Goal: Task Accomplishment & Management: Use online tool/utility

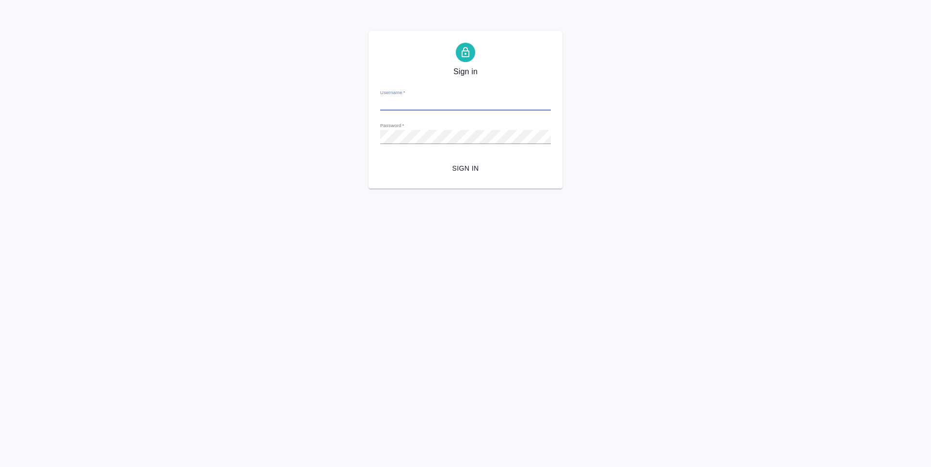
type input "[PERSON_NAME][EMAIL_ADDRESS][DOMAIN_NAME]"
click at [458, 167] on span "Sign in" at bounding box center [465, 169] width 155 height 12
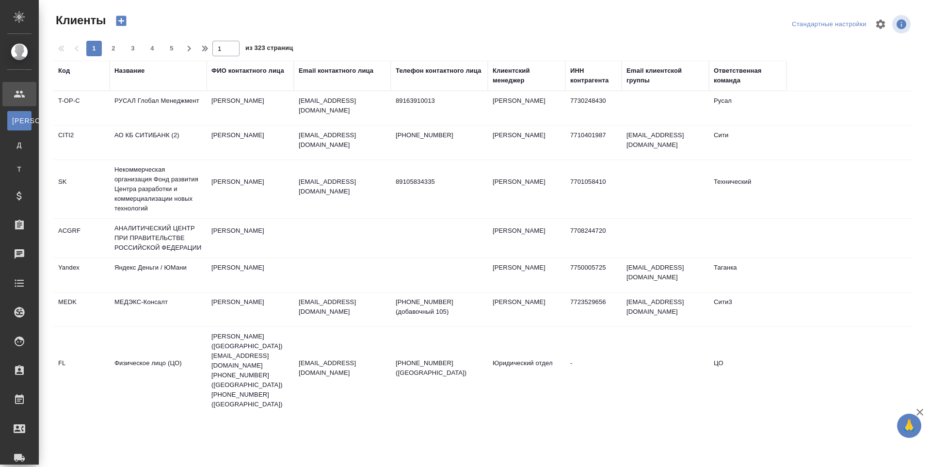
select select "RU"
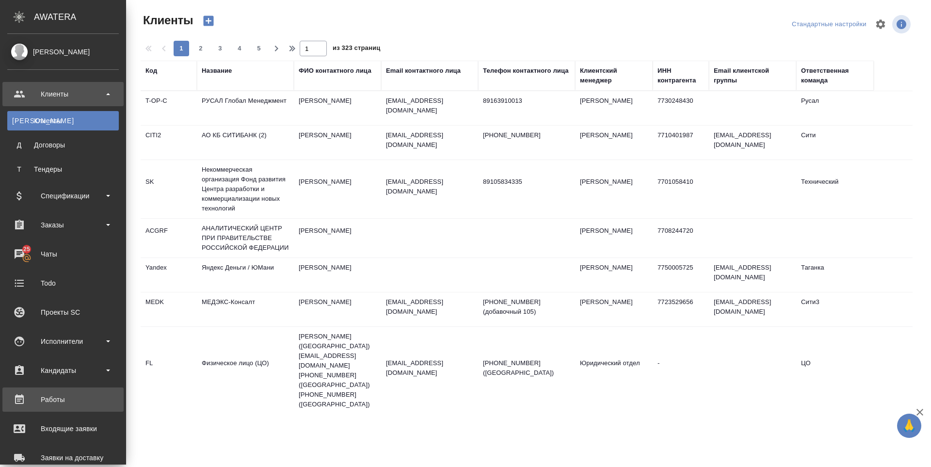
click at [49, 397] on div "Работы" at bounding box center [63, 399] width 112 height 15
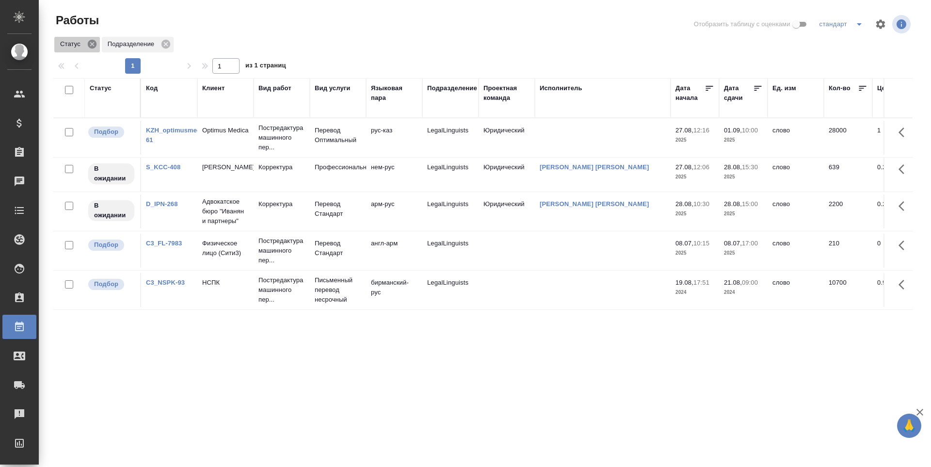
click at [88, 39] on icon at bounding box center [92, 44] width 11 height 11
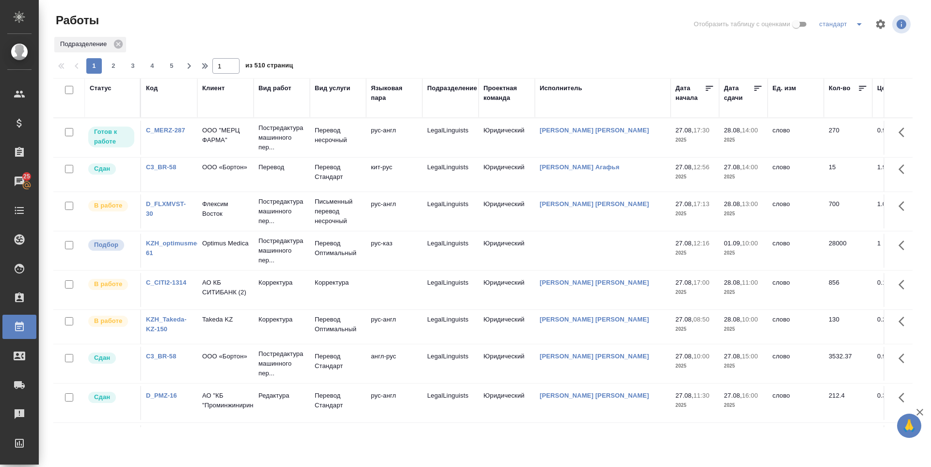
click at [560, 92] on div "Исполнитель" at bounding box center [561, 88] width 43 height 10
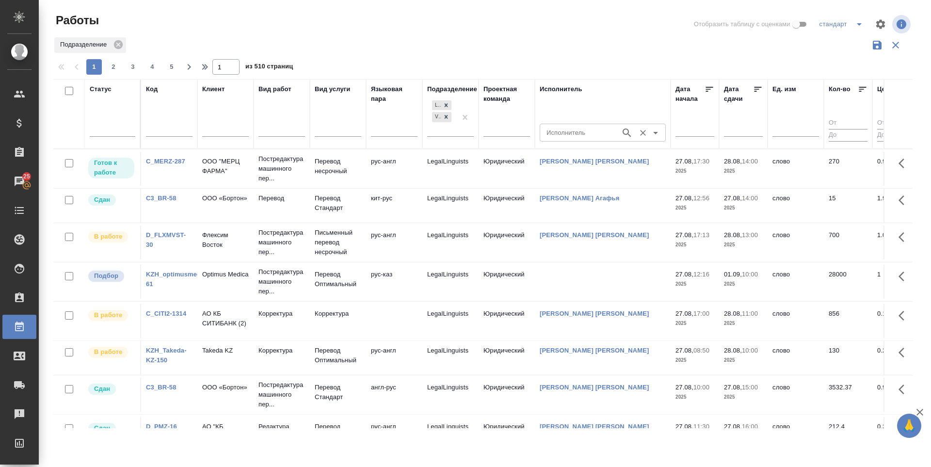
click at [559, 127] on input "Исполнитель" at bounding box center [579, 133] width 73 height 12
type input "зоря"
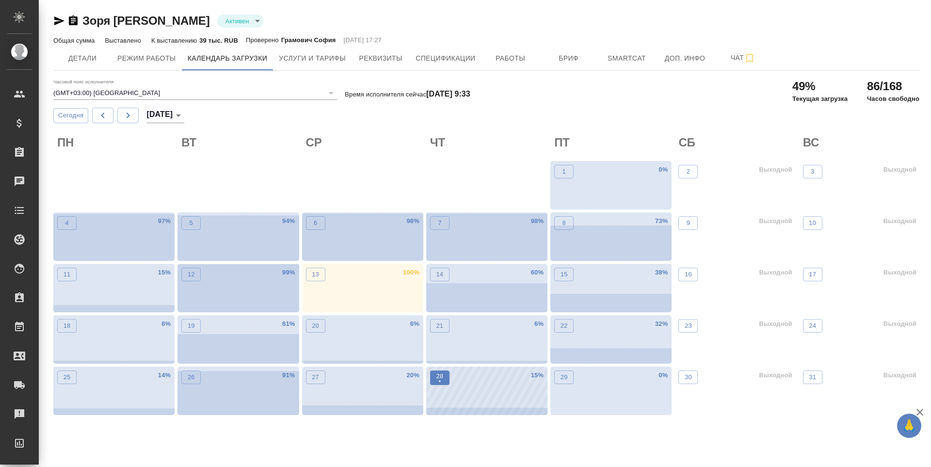
click at [444, 381] on span "28 •" at bounding box center [440, 378] width 10 height 13
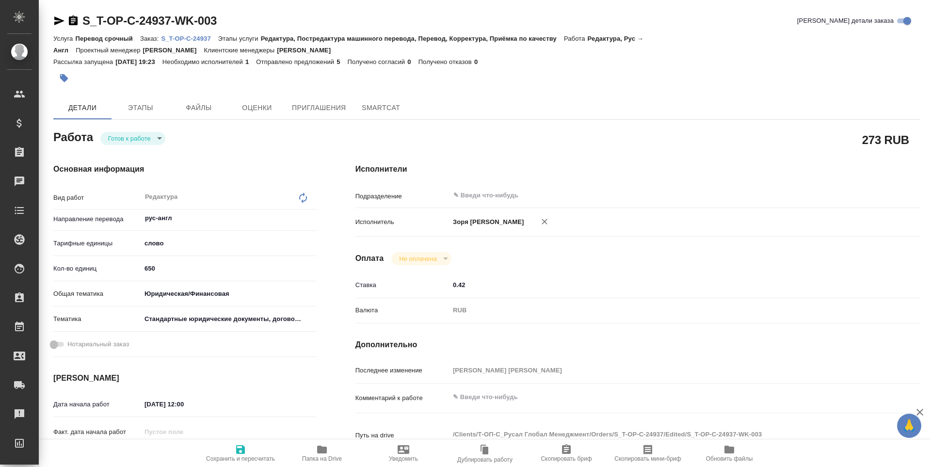
type textarea "x"
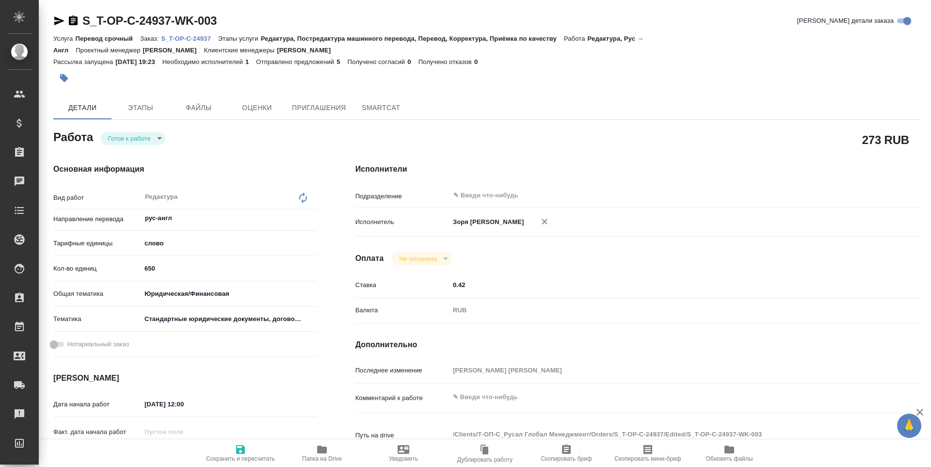
type textarea "x"
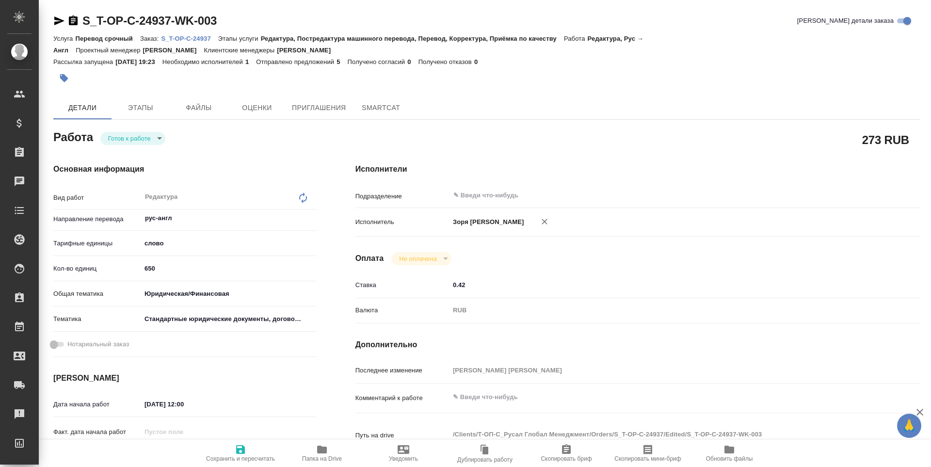
click at [112, 143] on body "🙏 .cls-1 fill:#fff; AWATERA Zoria Tatiana Клиенты Спецификации Заказы Чаты Todo…" at bounding box center [465, 233] width 931 height 467
type textarea "x"
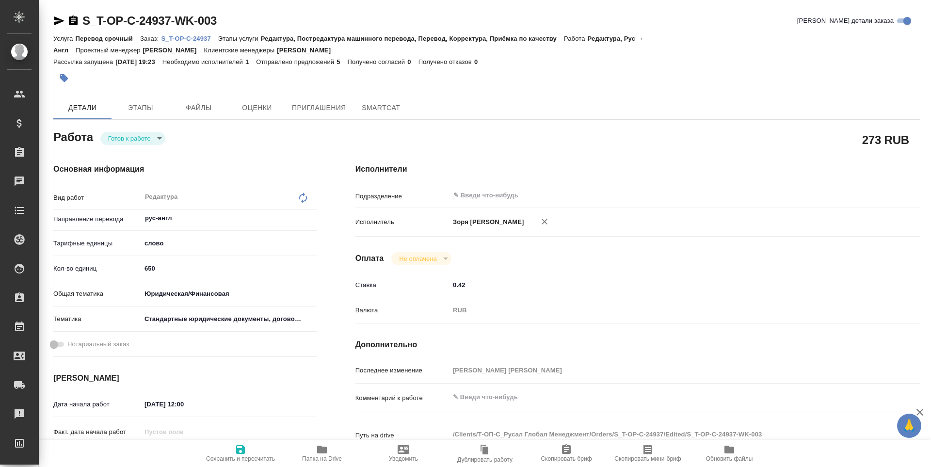
type textarea "x"
click at [118, 158] on button "В работе" at bounding box center [124, 154] width 32 height 11
type textarea "x"
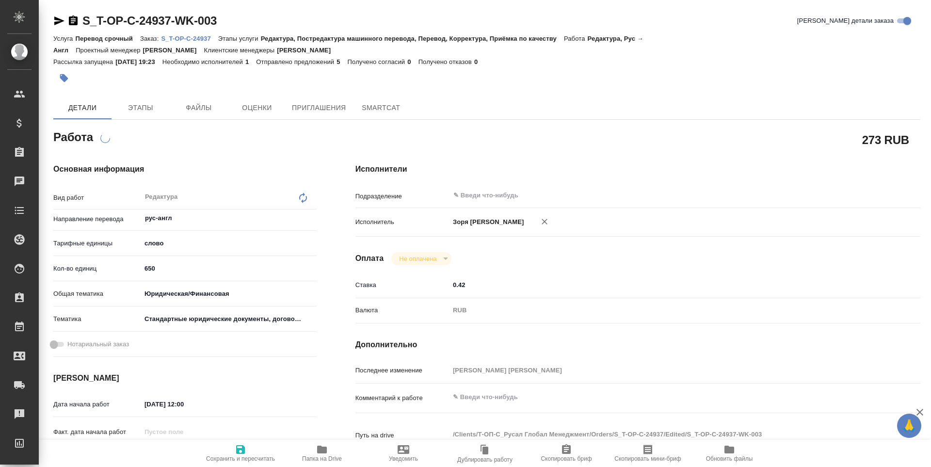
type textarea "x"
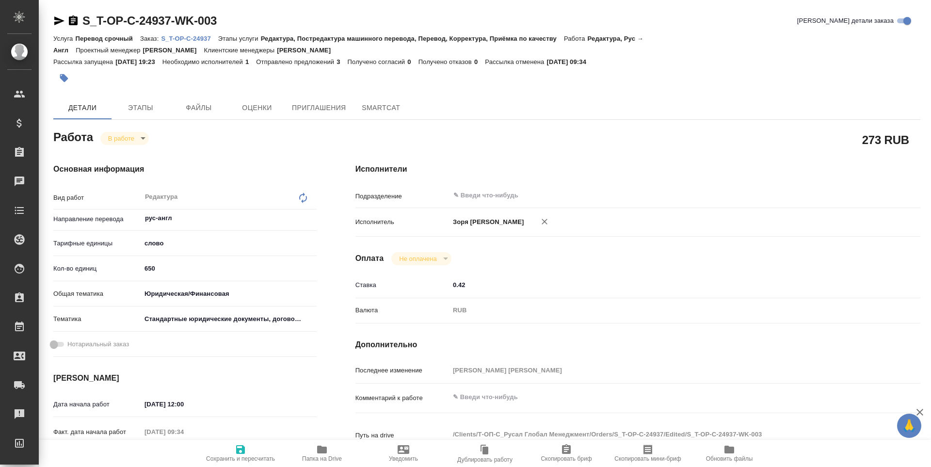
type textarea "x"
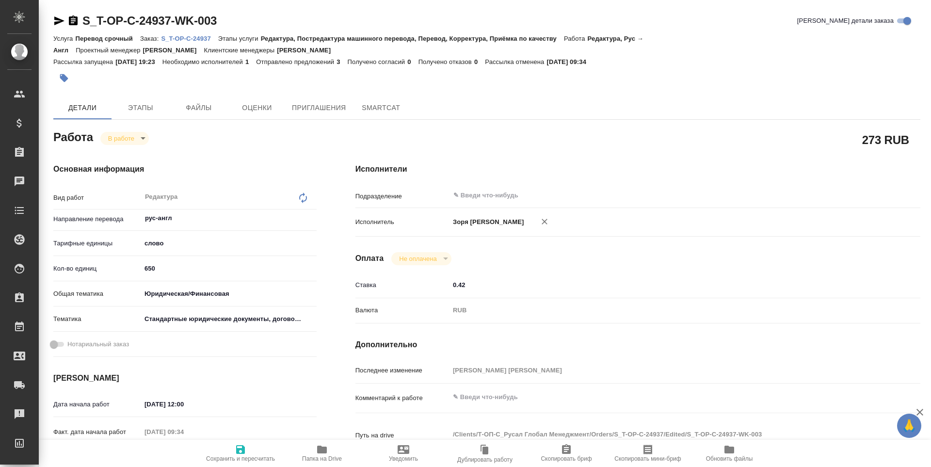
type textarea "x"
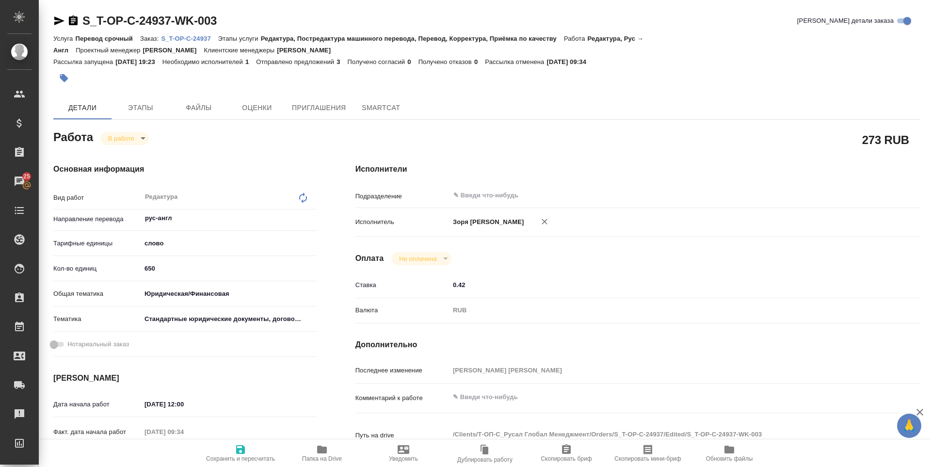
type textarea "x"
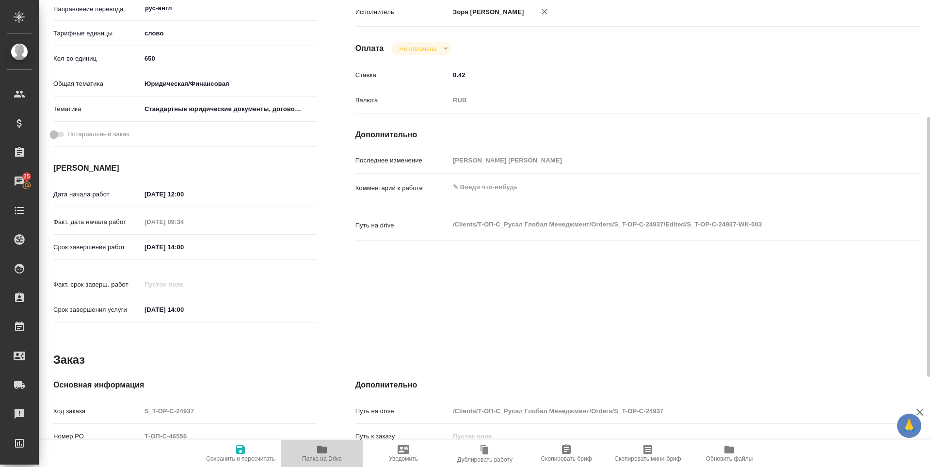
click at [330, 451] on span "Папка на Drive" at bounding box center [322, 453] width 70 height 18
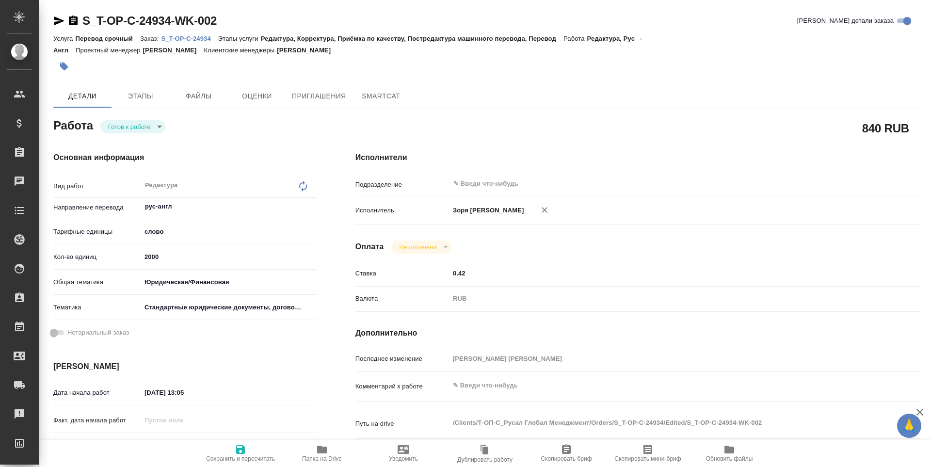
type textarea "x"
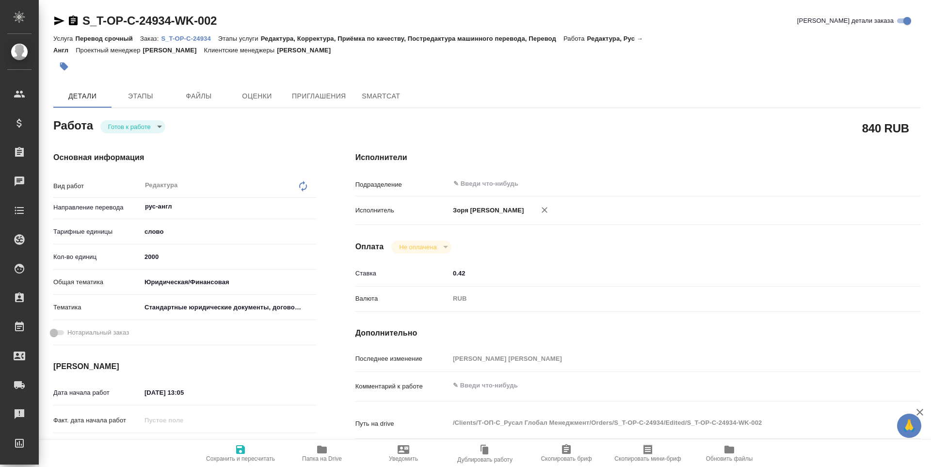
type textarea "x"
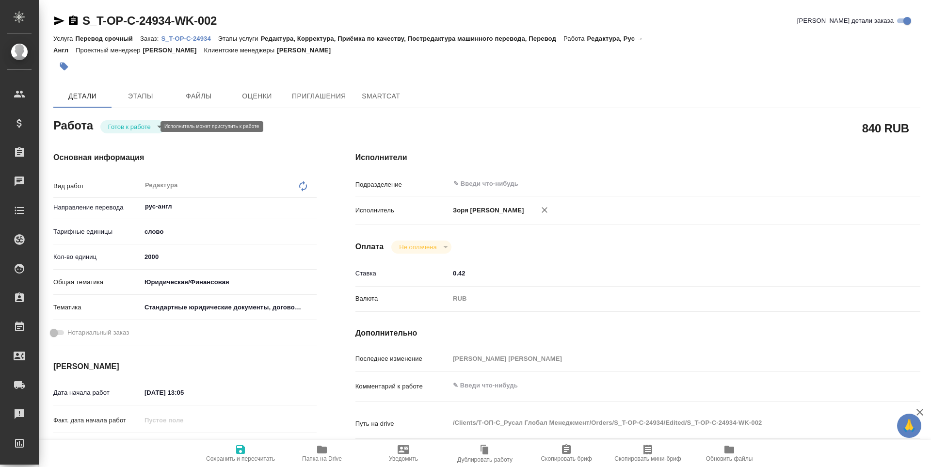
click at [121, 129] on body "🙏 .cls-1 fill:#fff; AWATERA [PERSON_NAME] Спецификации Заказы Чаты Todo Проекты…" at bounding box center [465, 233] width 931 height 467
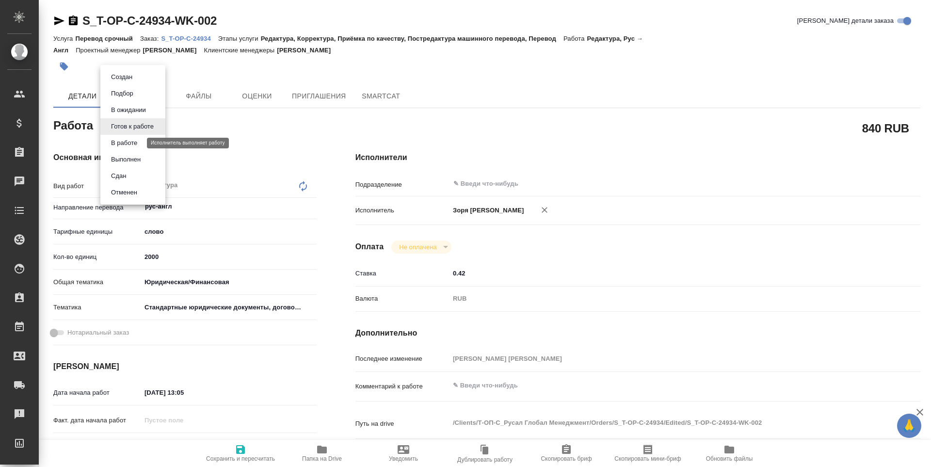
click at [121, 139] on button "В работе" at bounding box center [124, 143] width 32 height 11
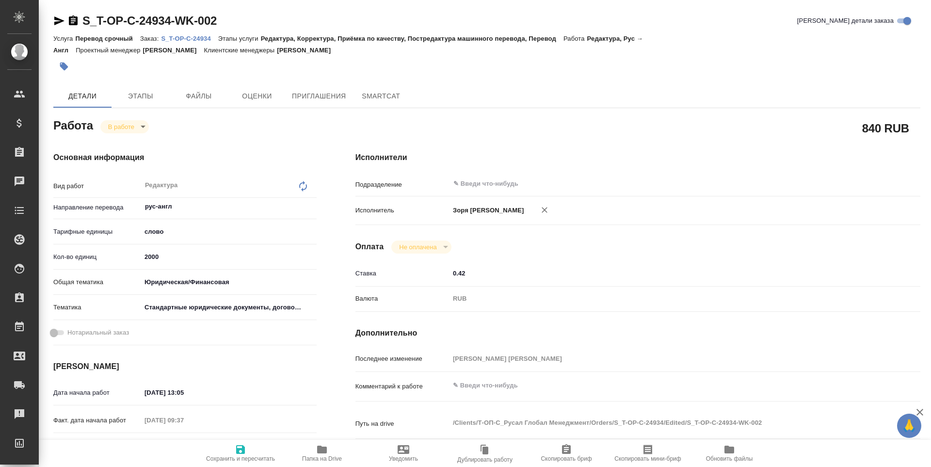
type textarea "x"
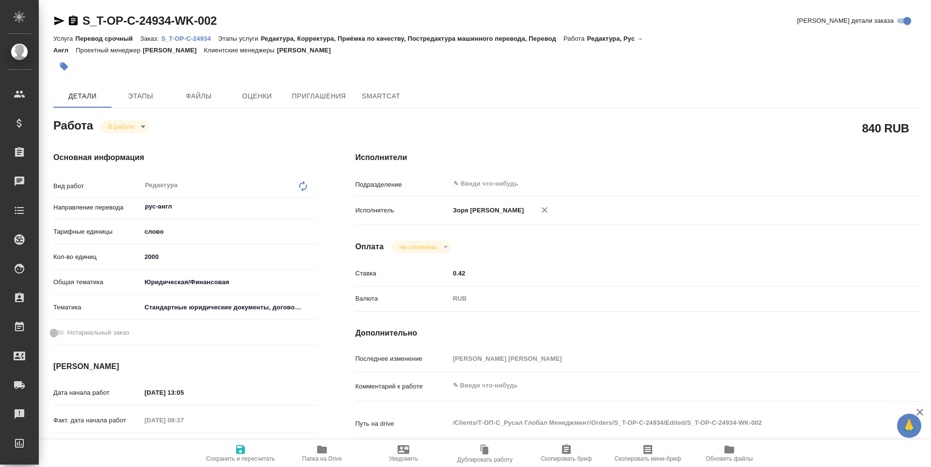
click at [322, 461] on span "Папка на Drive" at bounding box center [322, 459] width 40 height 7
type textarea "x"
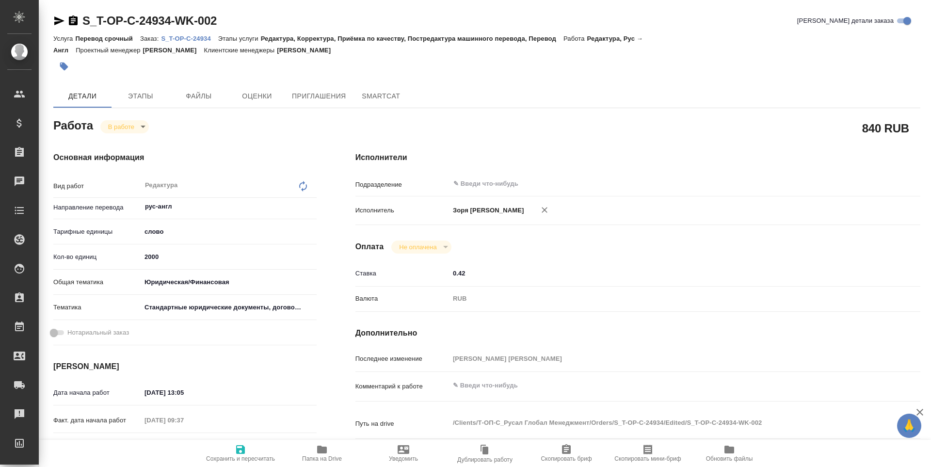
type textarea "x"
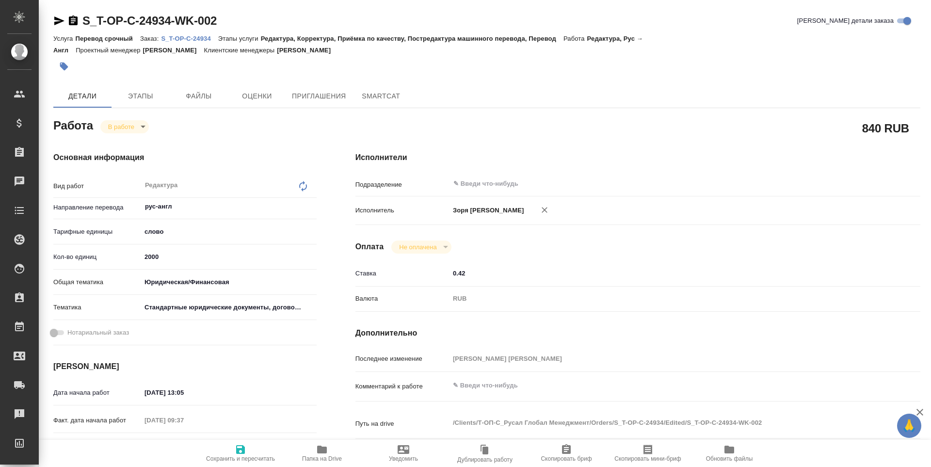
type textarea "x"
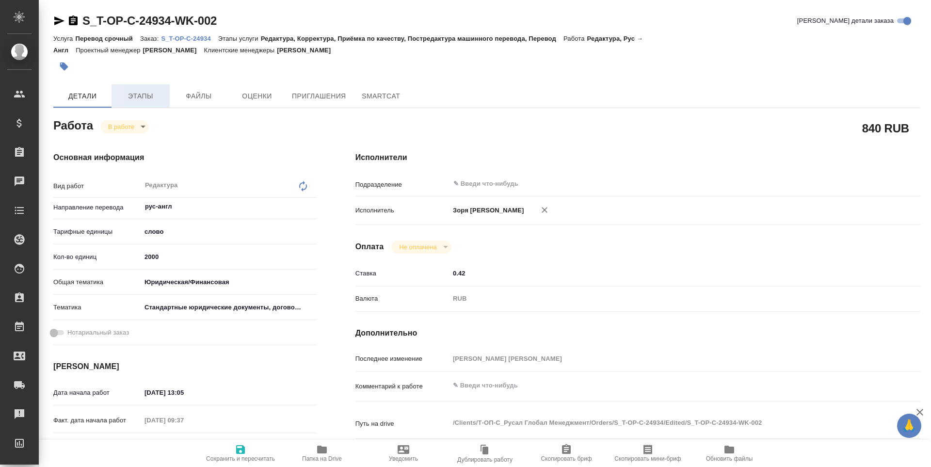
type textarea "x"
click at [54, 19] on icon "button" at bounding box center [59, 21] width 12 height 12
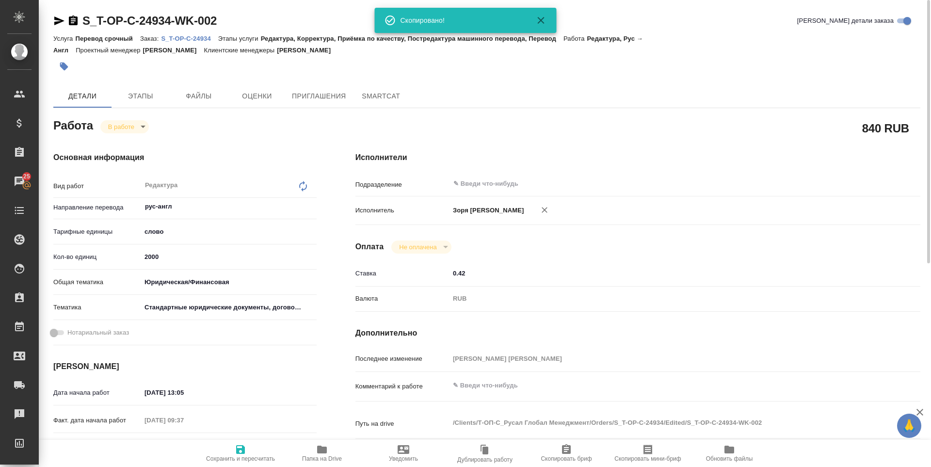
type textarea "x"
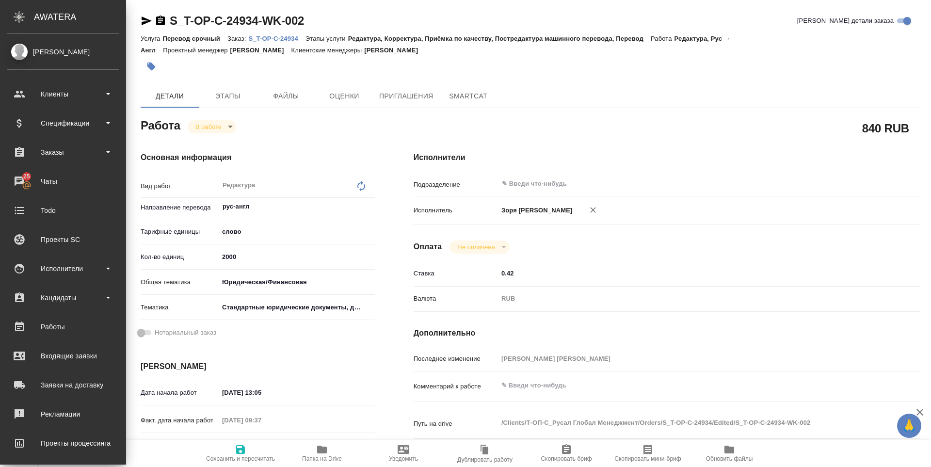
type textarea "x"
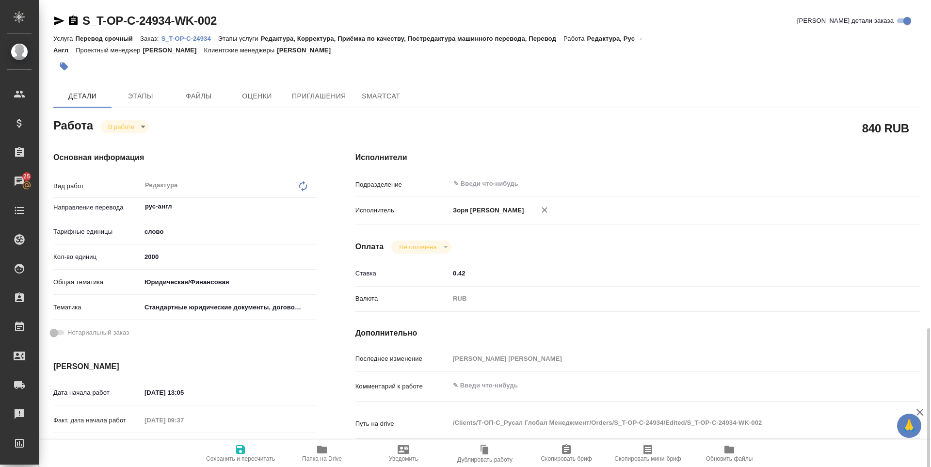
scroll to position [210, 0]
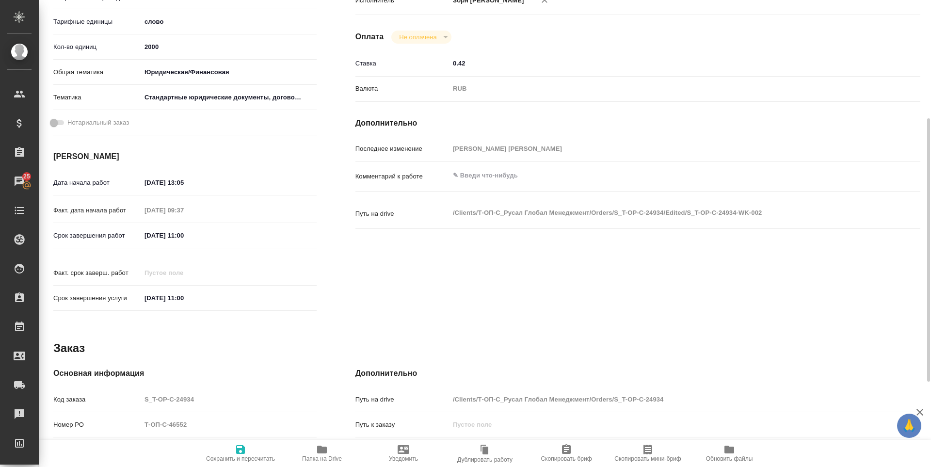
type textarea "x"
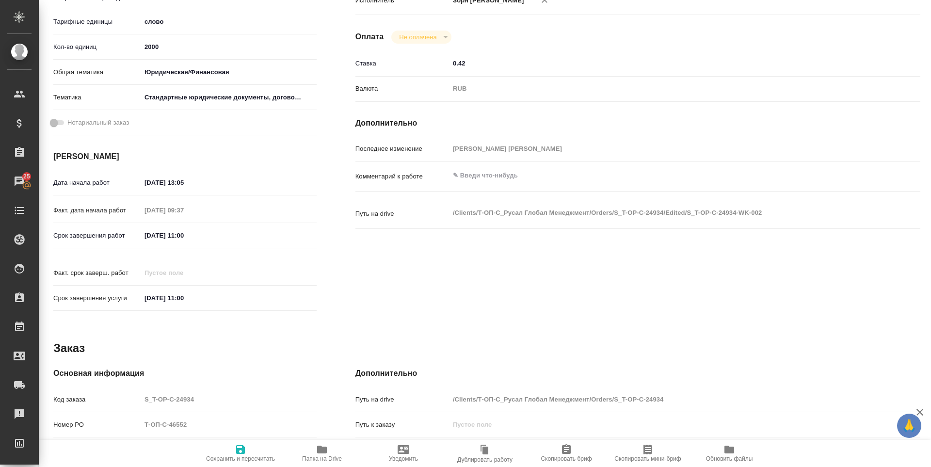
type textarea "x"
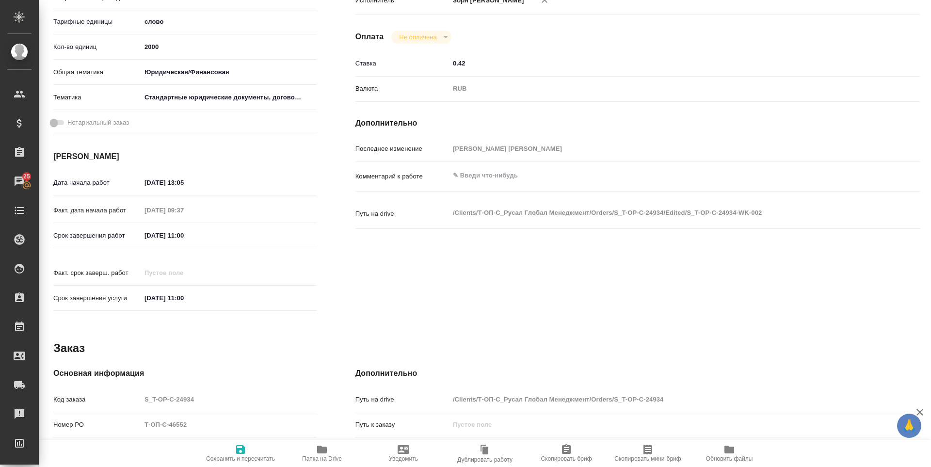
type textarea "x"
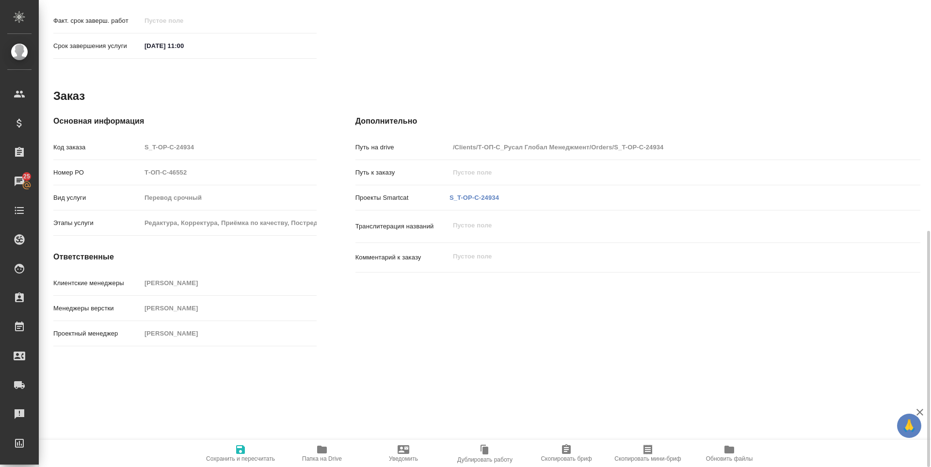
scroll to position [0, 0]
